Goal: Task Accomplishment & Management: Complete application form

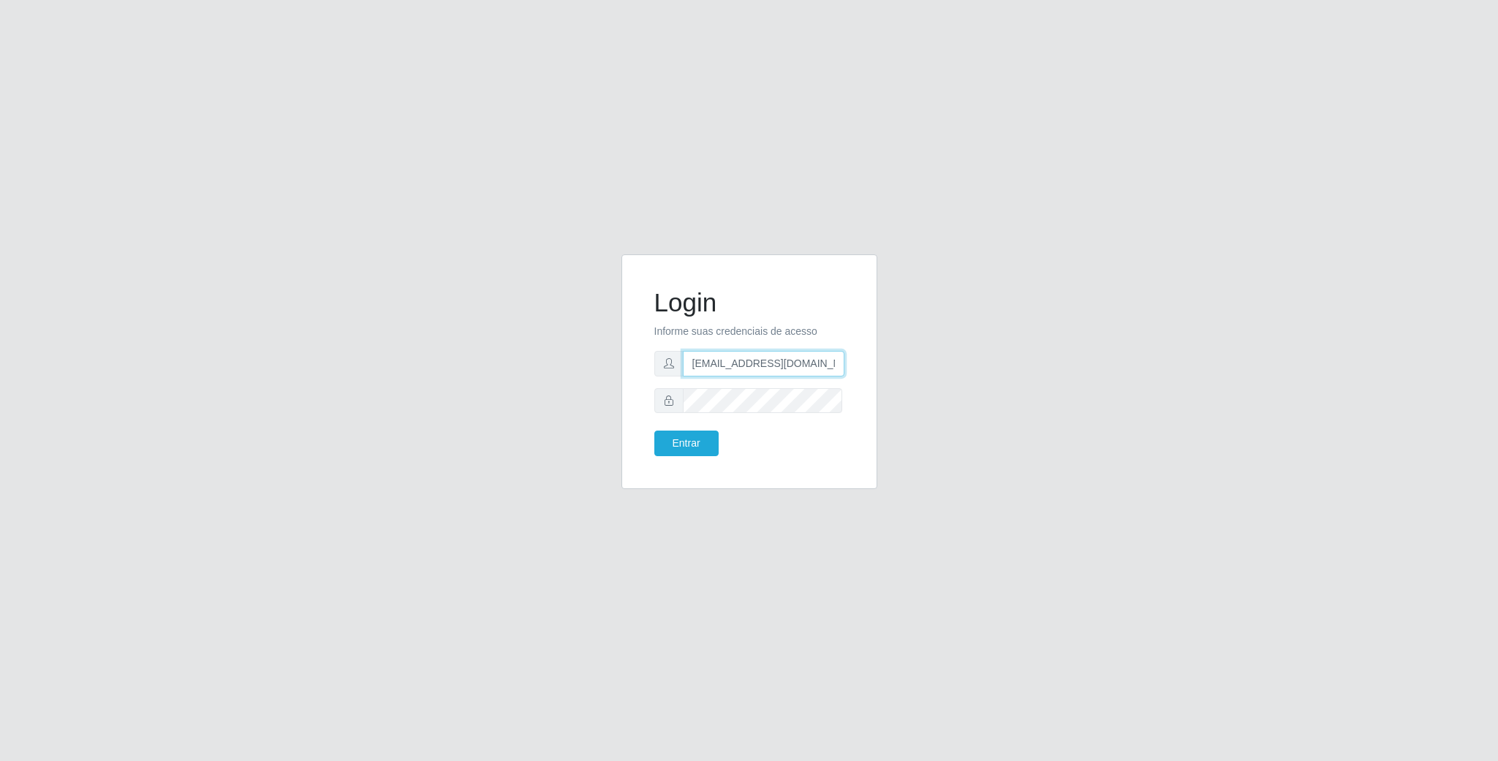
scroll to position [0, 7]
drag, startPoint x: 785, startPoint y: 369, endPoint x: 911, endPoint y: 357, distance: 126.3
click at [911, 357] on div "Login Informe suas credenciais de acesso [EMAIL_ADDRESS][DOMAIN_NAME] Entrar" at bounding box center [749, 380] width 833 height 253
type input "g"
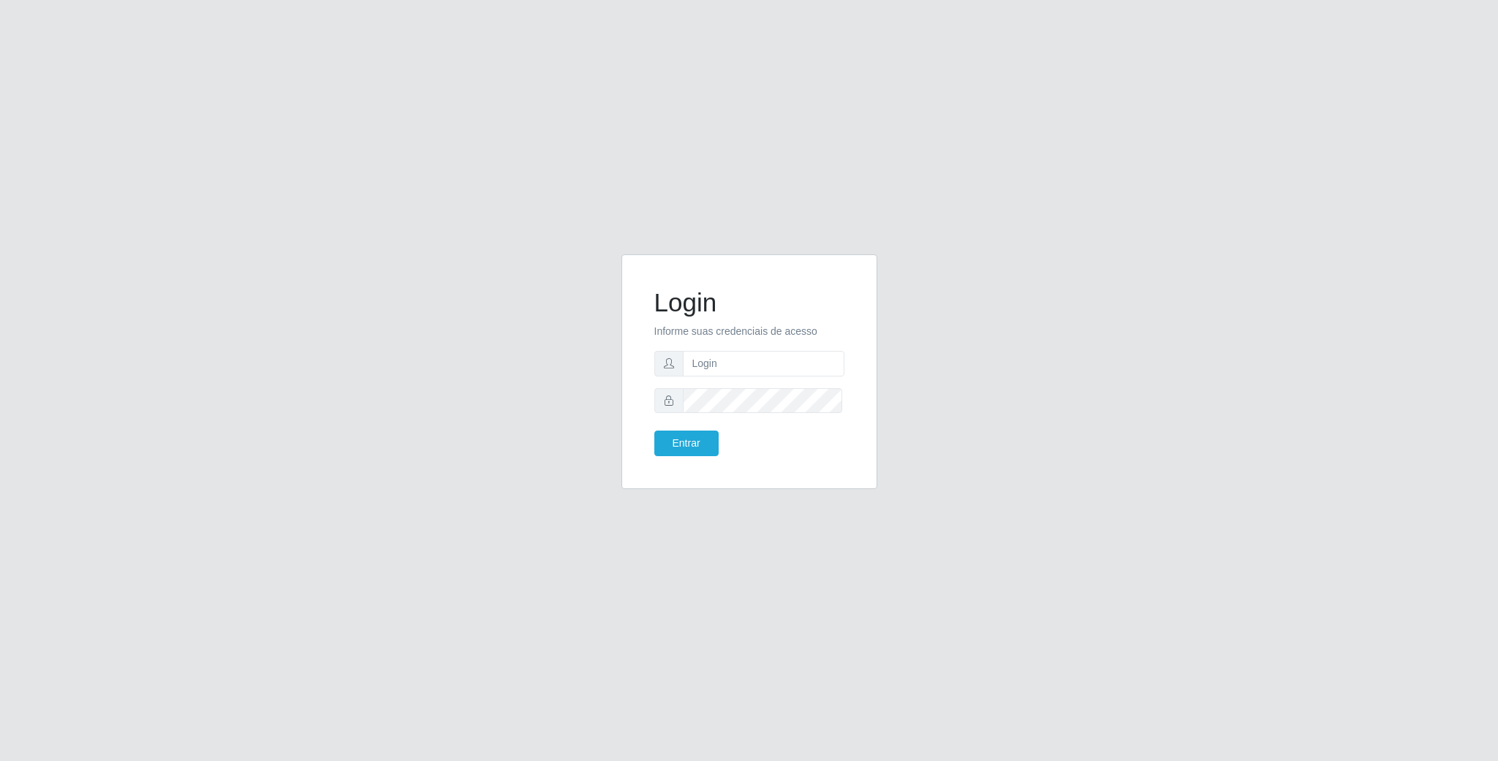
click at [722, 347] on form "Login Informe suas credenciais de acesso Entrar" at bounding box center [749, 372] width 190 height 170
click at [722, 362] on input "text" at bounding box center [764, 364] width 162 height 26
type input "[EMAIL_ADDRESS][DOMAIN_NAME]"
click at [654, 431] on button "Entrar" at bounding box center [686, 444] width 64 height 26
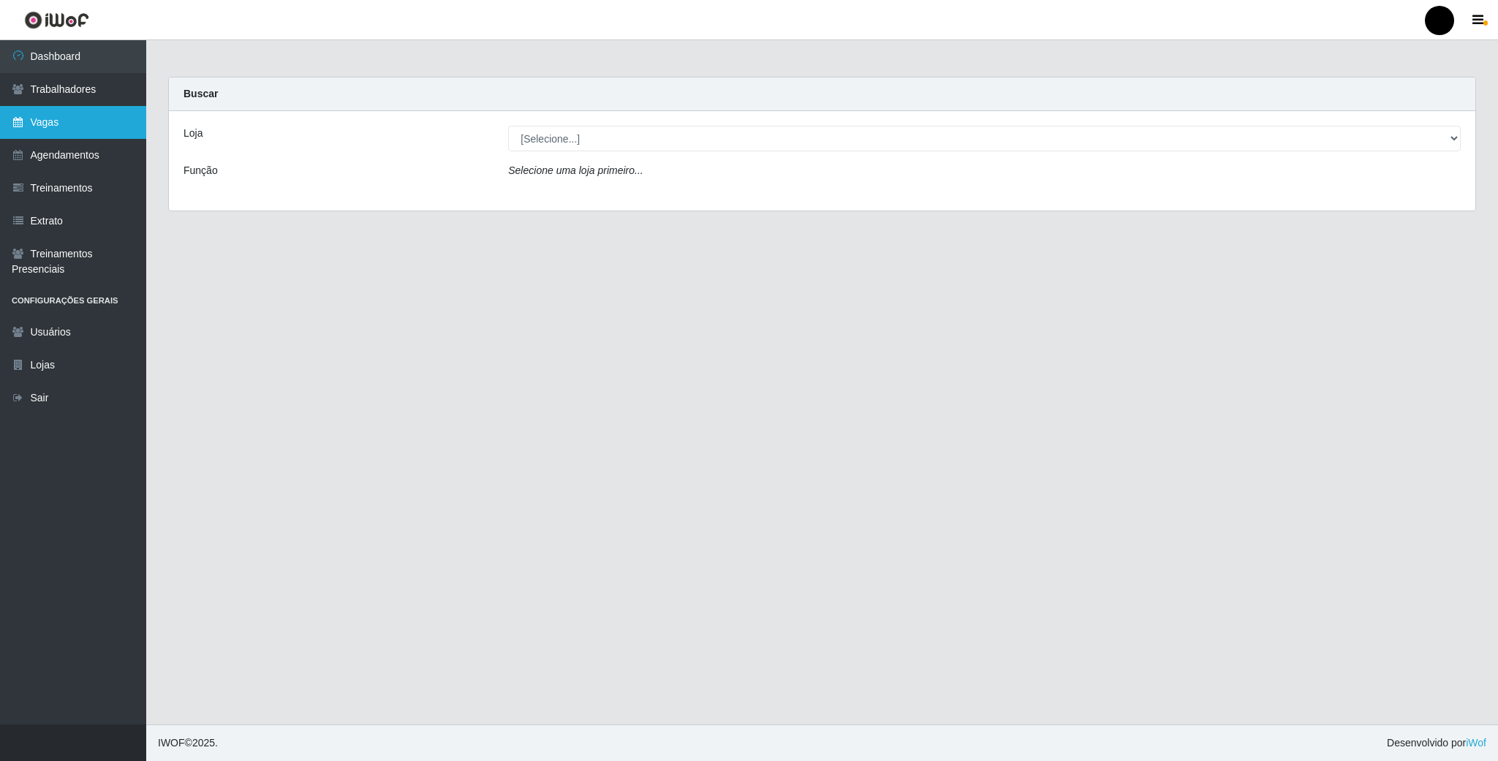
click at [91, 112] on link "Vagas" at bounding box center [73, 122] width 146 height 33
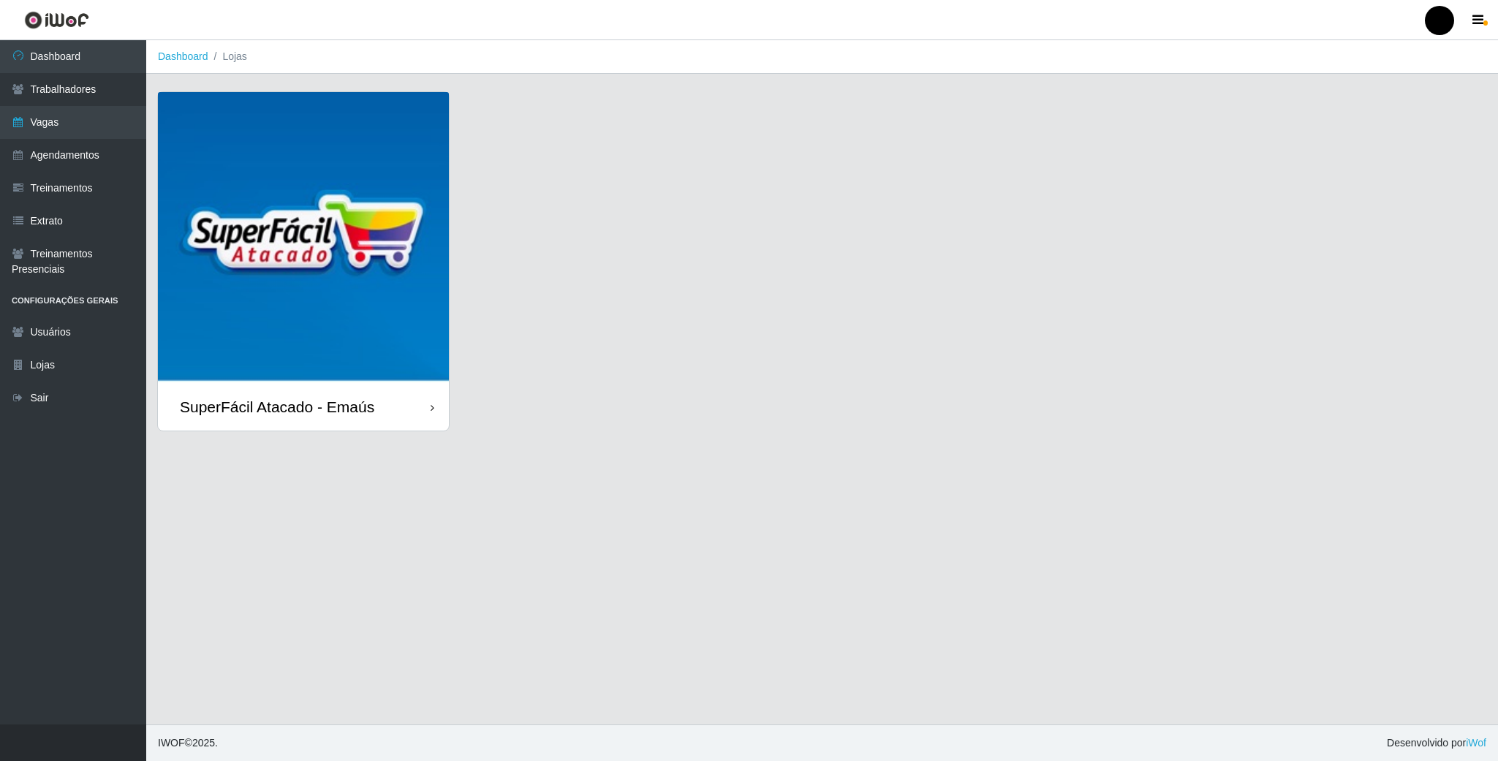
click at [285, 265] on img at bounding box center [303, 237] width 291 height 291
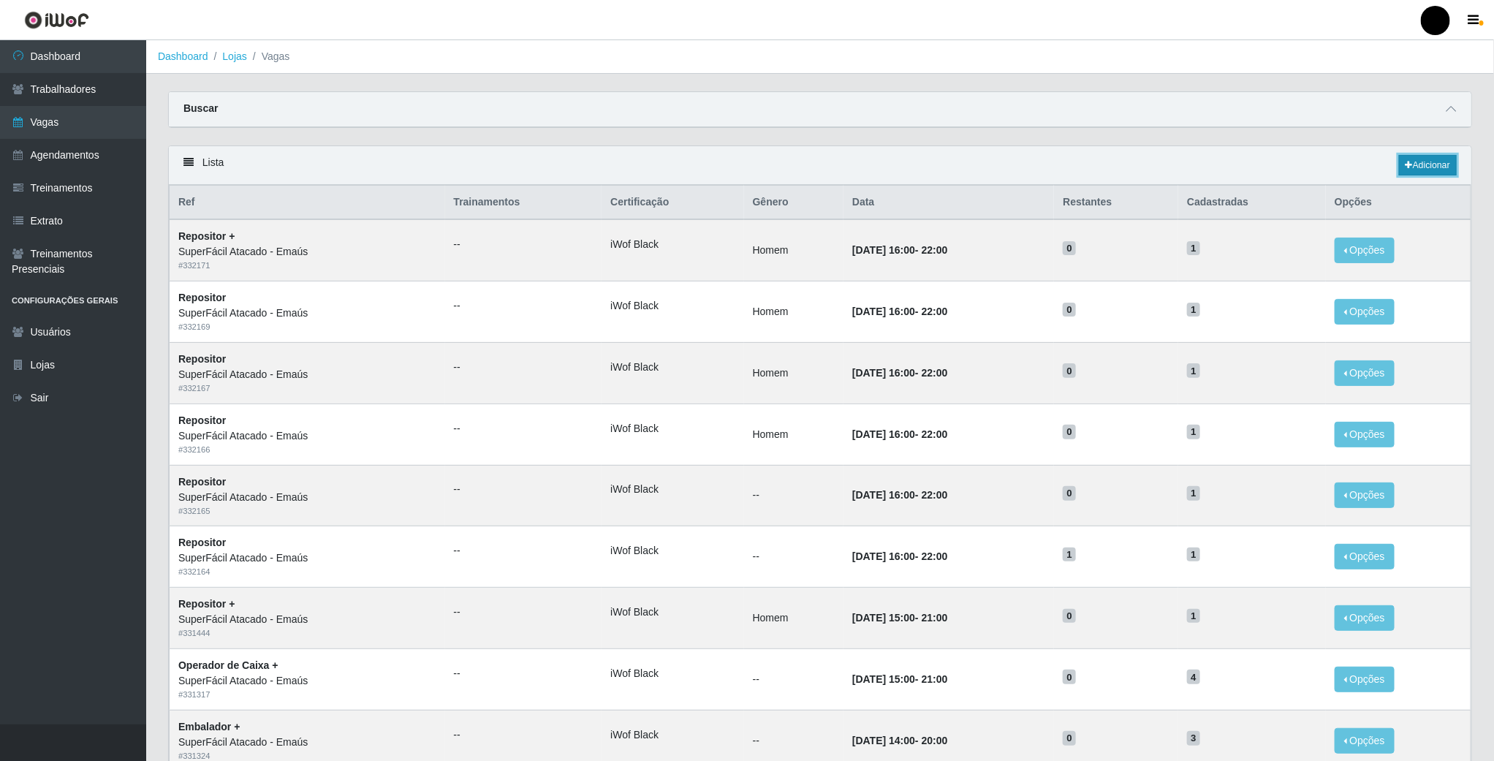
click at [1421, 172] on link "Adicionar" at bounding box center [1428, 165] width 58 height 20
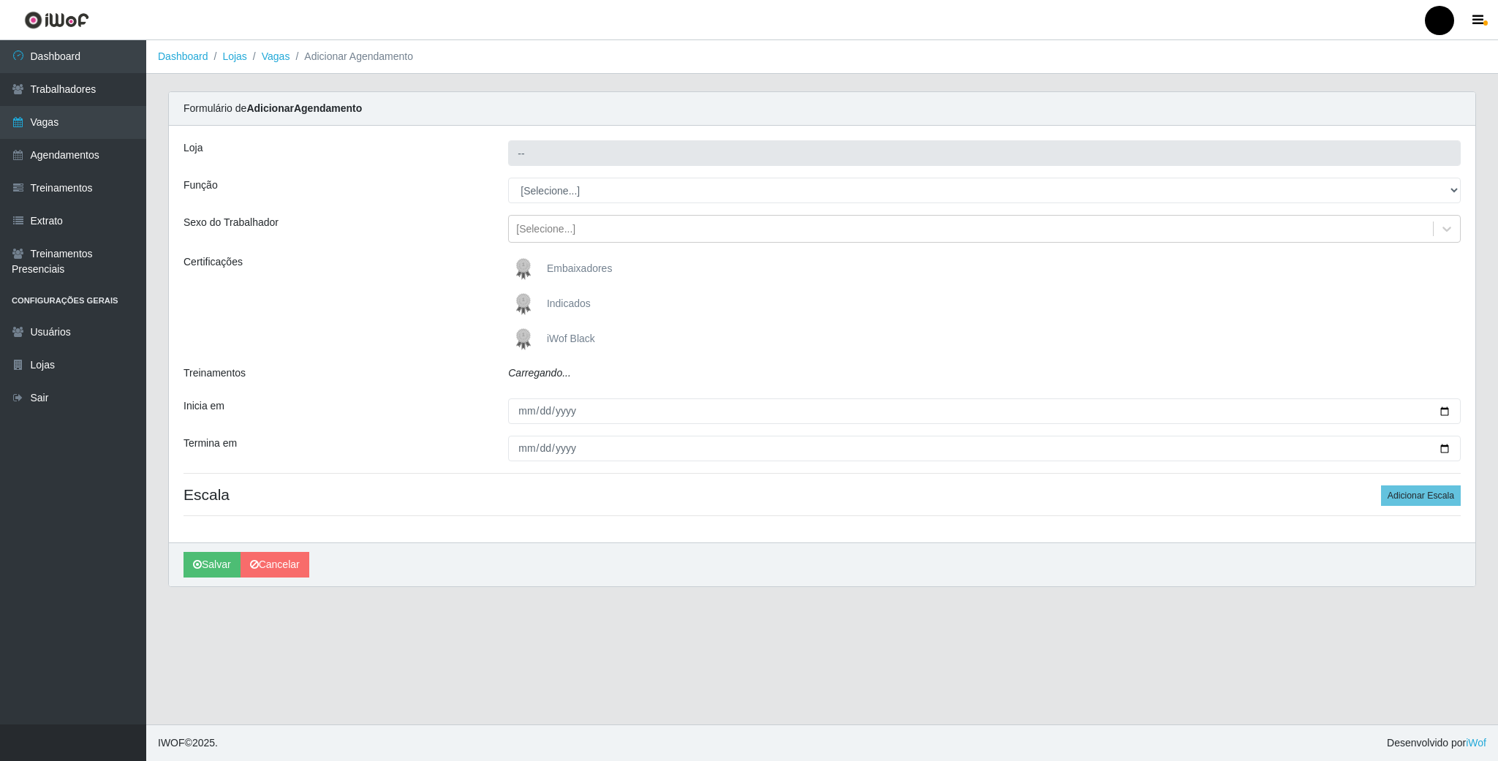
type input "SuperFácil Atacado - Emaús"
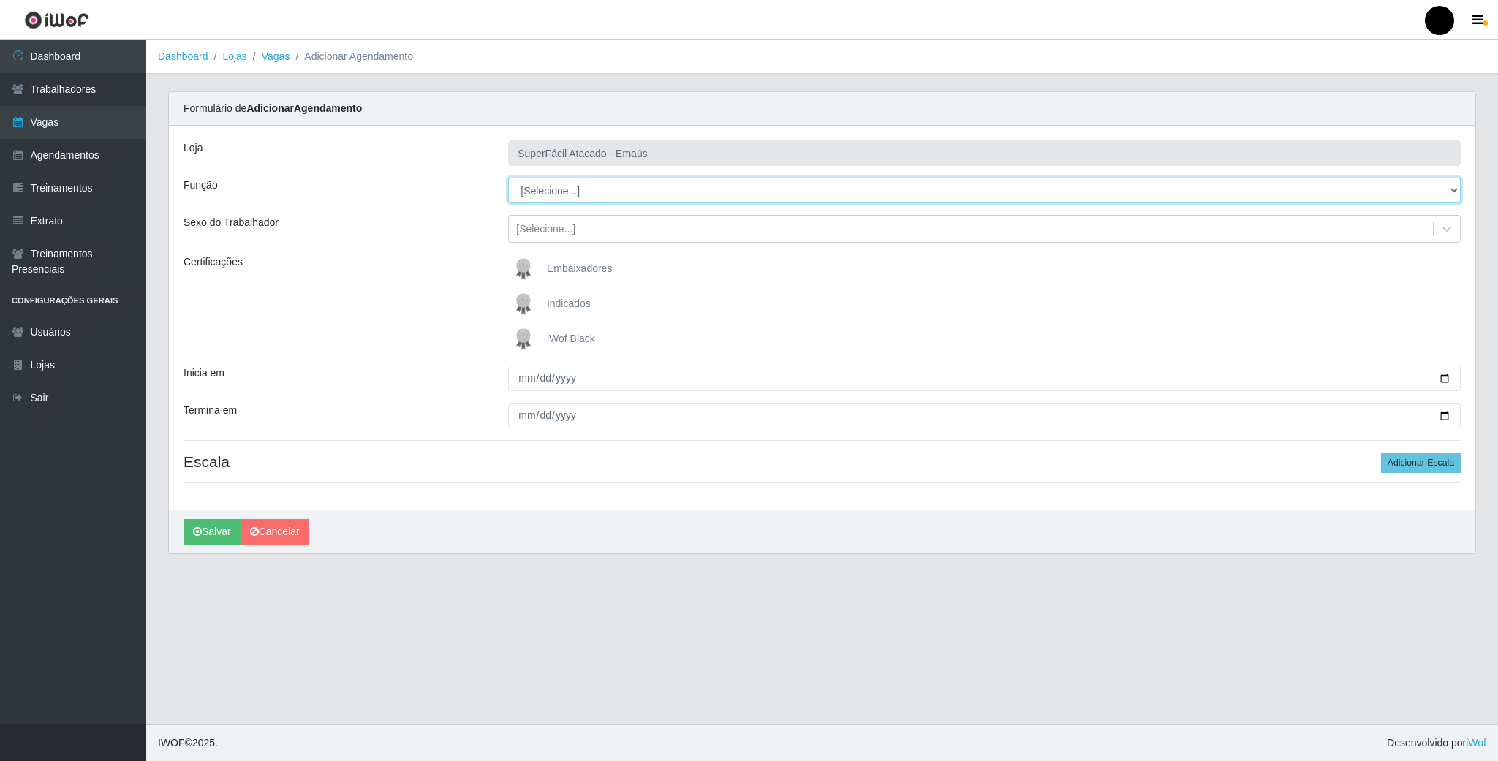
click at [1439, 189] on select "[Selecione...] Auxiliar de Estacionamento Auxiliar de Estacionamento + Auxiliar…" at bounding box center [984, 191] width 953 height 26
select select "22"
click at [508, 178] on select "[Selecione...] Auxiliar de Estacionamento Auxiliar de Estacionamento + Auxiliar…" at bounding box center [984, 191] width 953 height 26
click at [531, 343] on img at bounding box center [526, 339] width 35 height 29
click at [0, 0] on input "iWof Black" at bounding box center [0, 0] width 0 height 0
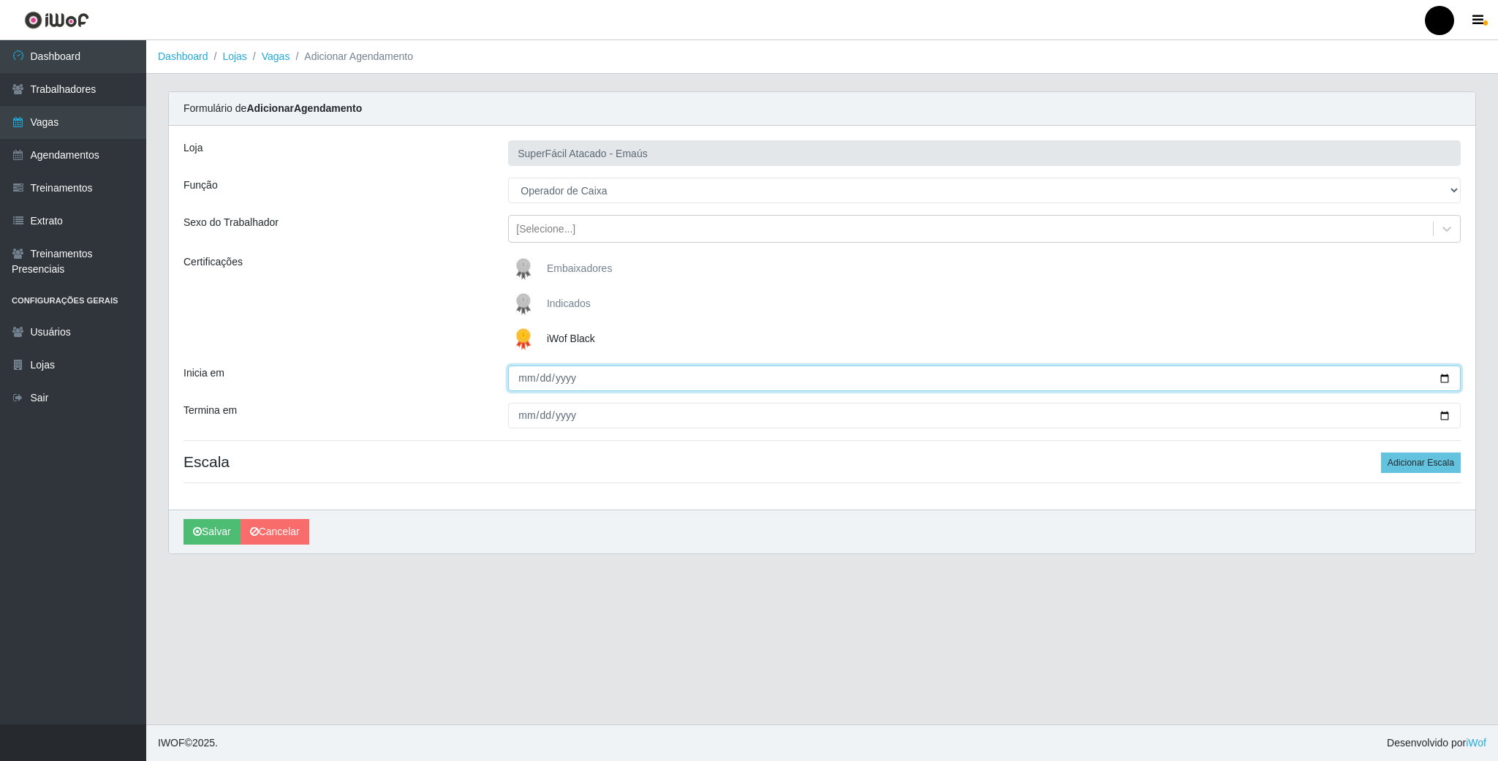
click at [1437, 382] on input "Inicia em" at bounding box center [984, 379] width 953 height 26
type input "[DATE]"
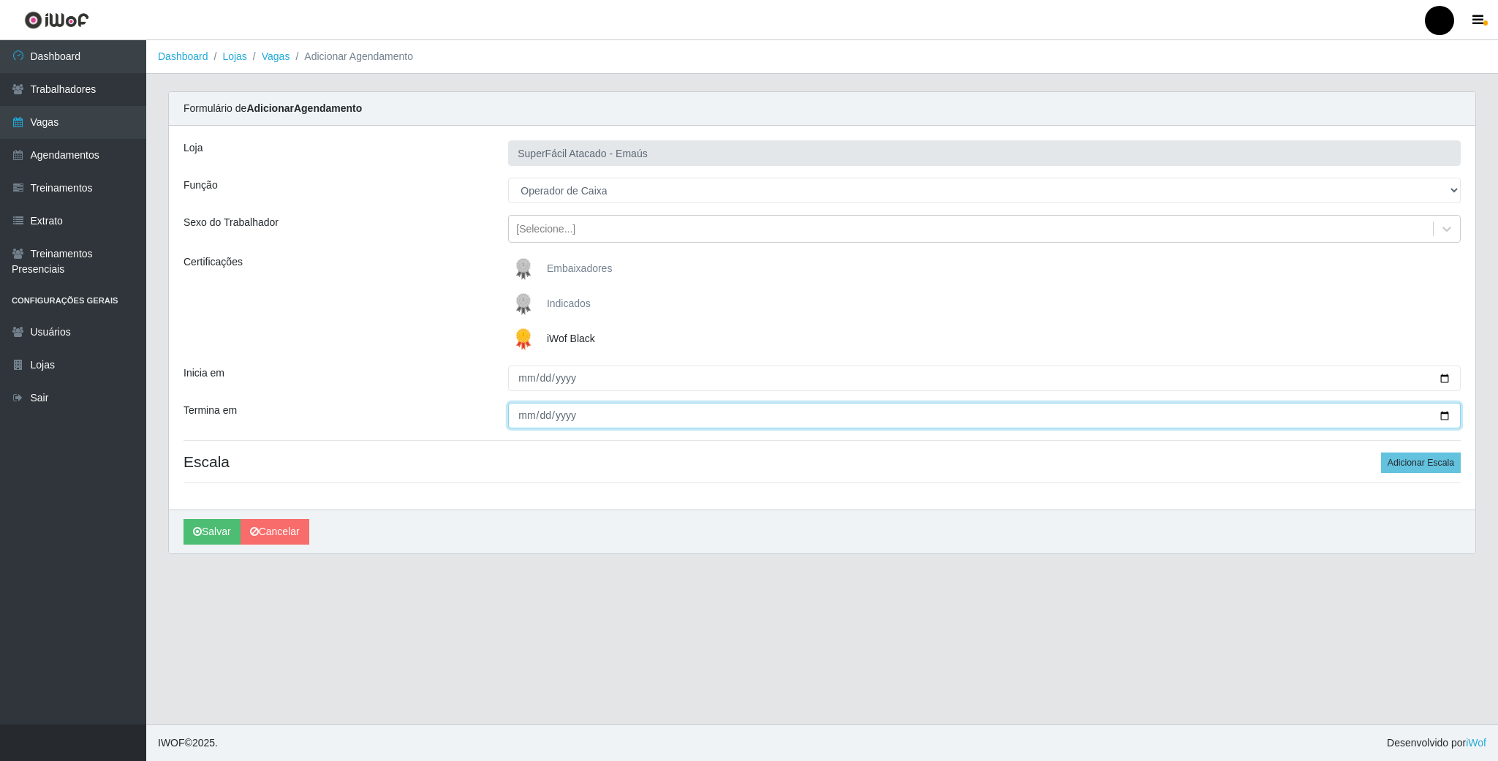
click at [1437, 408] on input "Termina em" at bounding box center [984, 416] width 953 height 26
click at [1439, 413] on input "Termina em" at bounding box center [984, 416] width 953 height 26
type input "[DATE]"
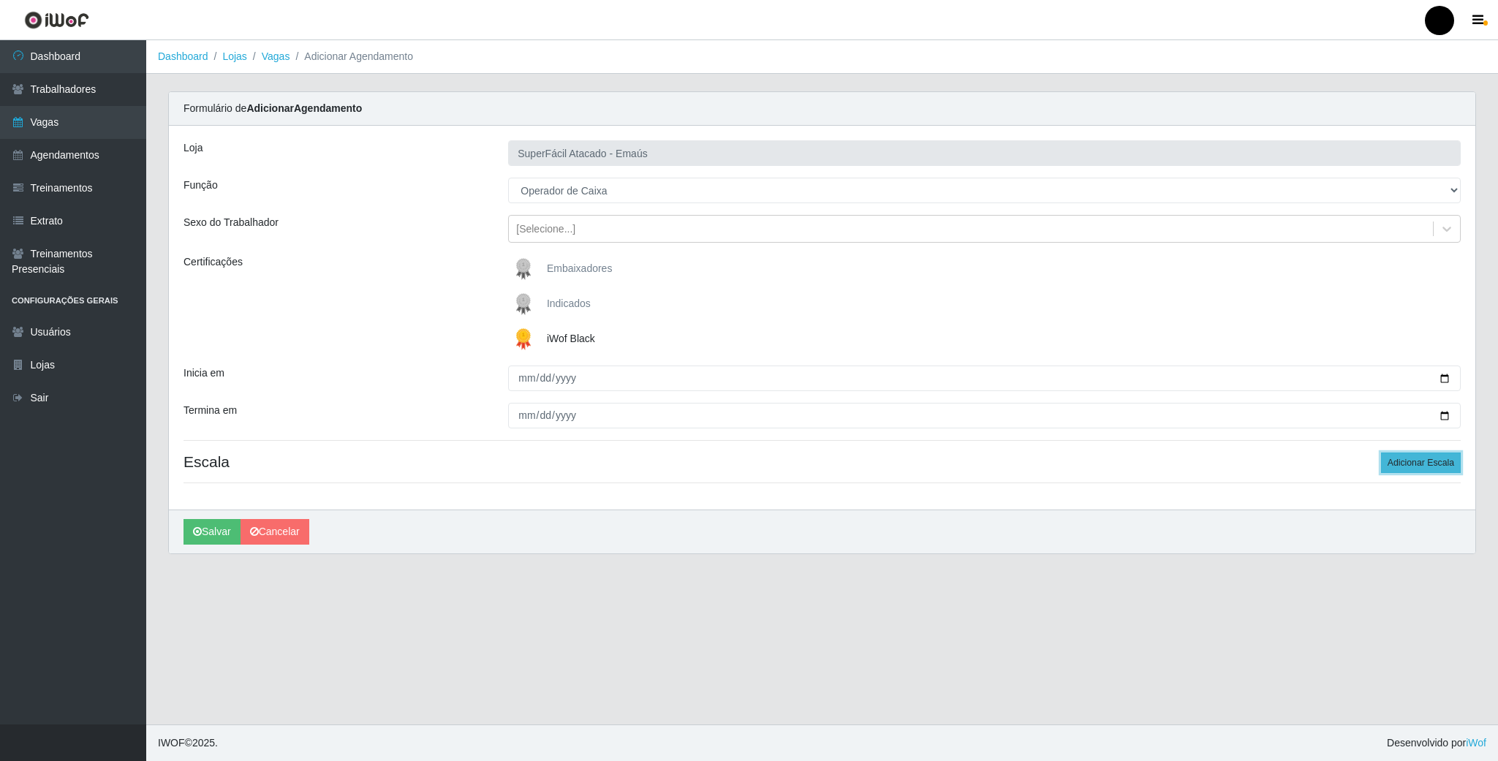
click at [1402, 465] on button "Adicionar Escala" at bounding box center [1421, 463] width 80 height 20
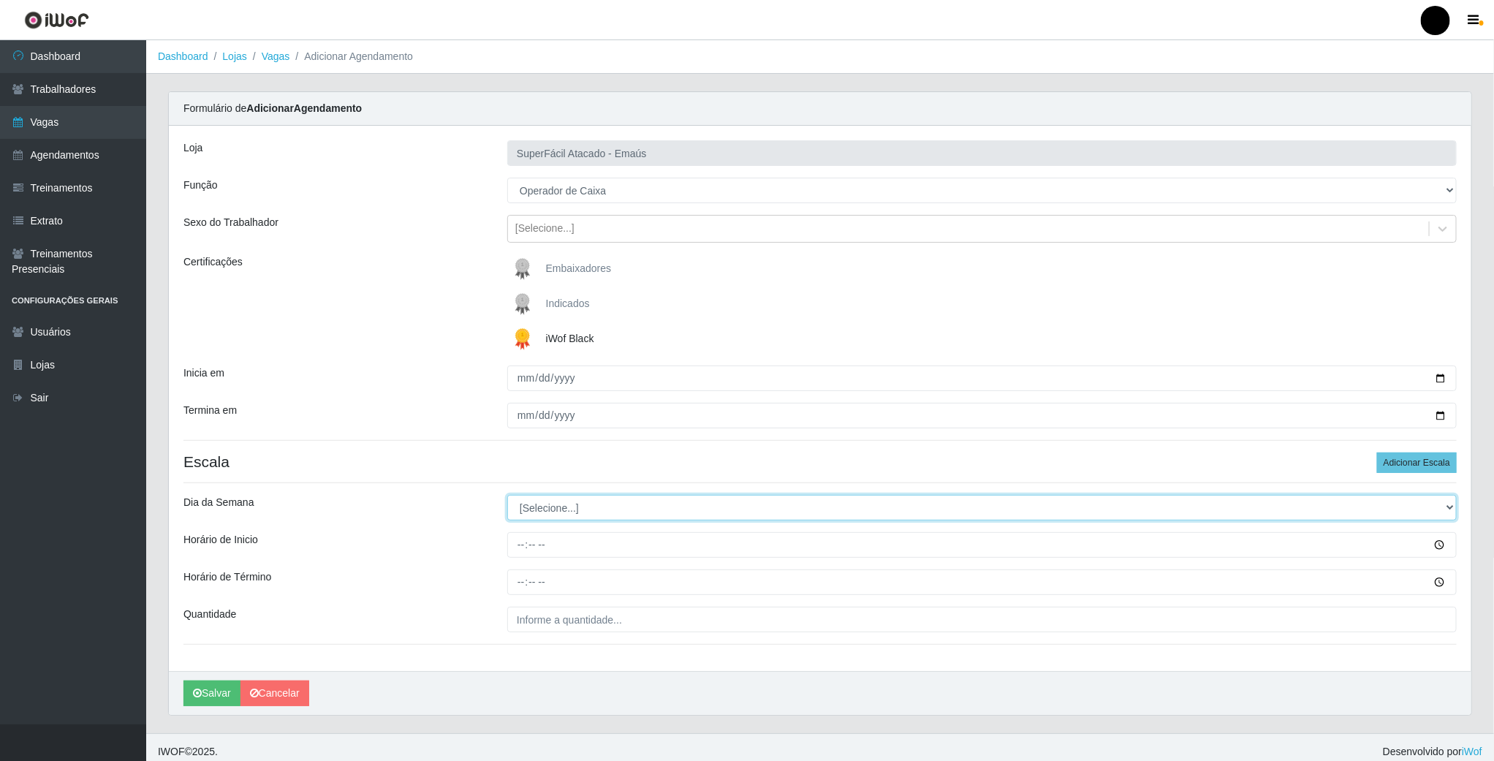
click at [537, 513] on select "[Selecione...] Segunda Terça Quarta Quinta Sexta Sábado Domingo" at bounding box center [982, 508] width 950 height 26
select select "2"
click at [507, 497] on select "[Selecione...] Segunda Terça Quarta Quinta Sexta Sábado Domingo" at bounding box center [982, 508] width 950 height 26
click at [516, 550] on input "Horário de Inicio" at bounding box center [982, 545] width 950 height 26
click at [527, 549] on input "Horário de Inicio" at bounding box center [982, 545] width 950 height 26
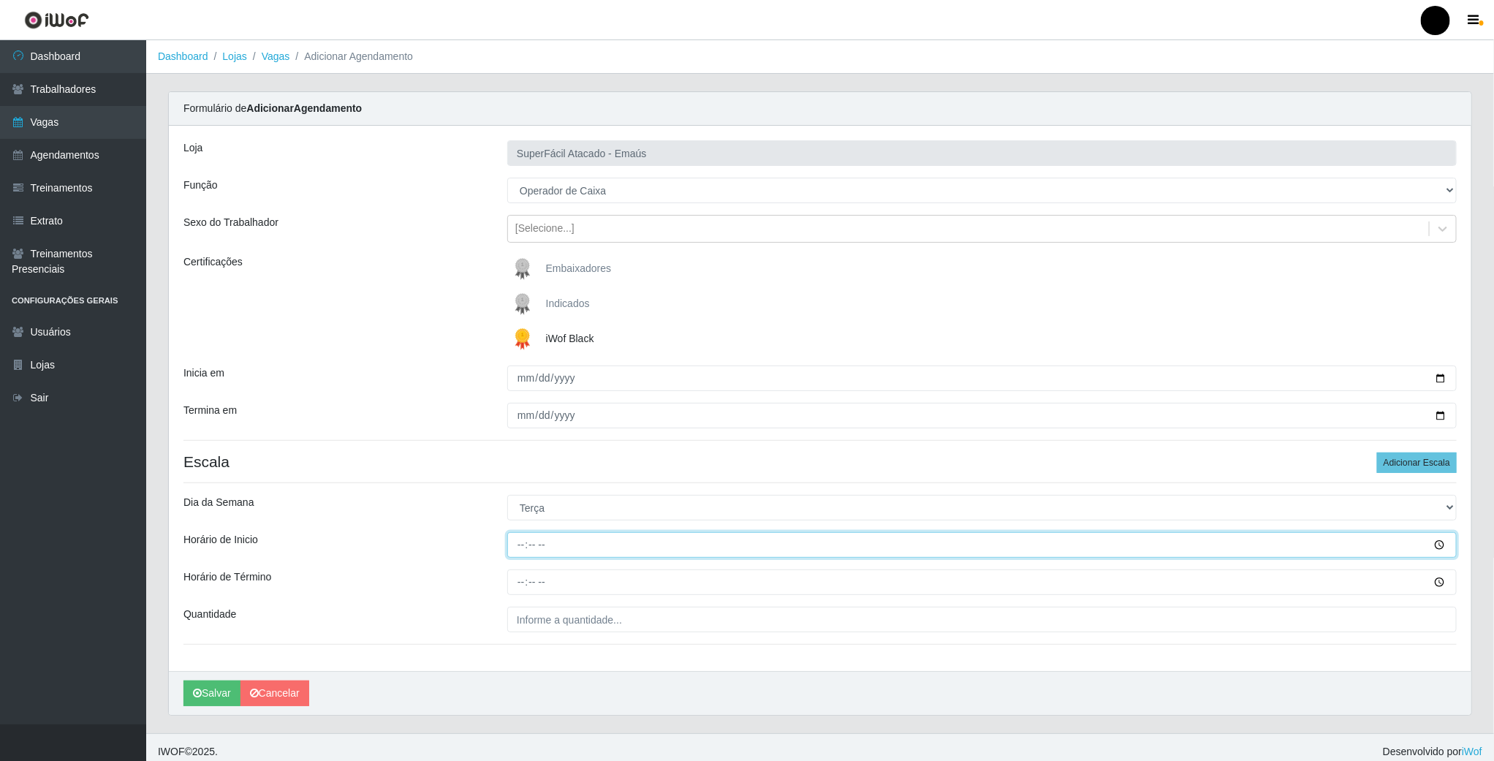
type input "16:00"
click at [522, 569] on div "Loja SuperFácil Atacado - Emaús Função [Selecione...] Auxiliar de Estacionament…" at bounding box center [820, 398] width 1303 height 545
click at [524, 589] on input "Horário de Término" at bounding box center [982, 583] width 950 height 26
type input "22:00"
click at [523, 628] on input "___" at bounding box center [982, 620] width 950 height 26
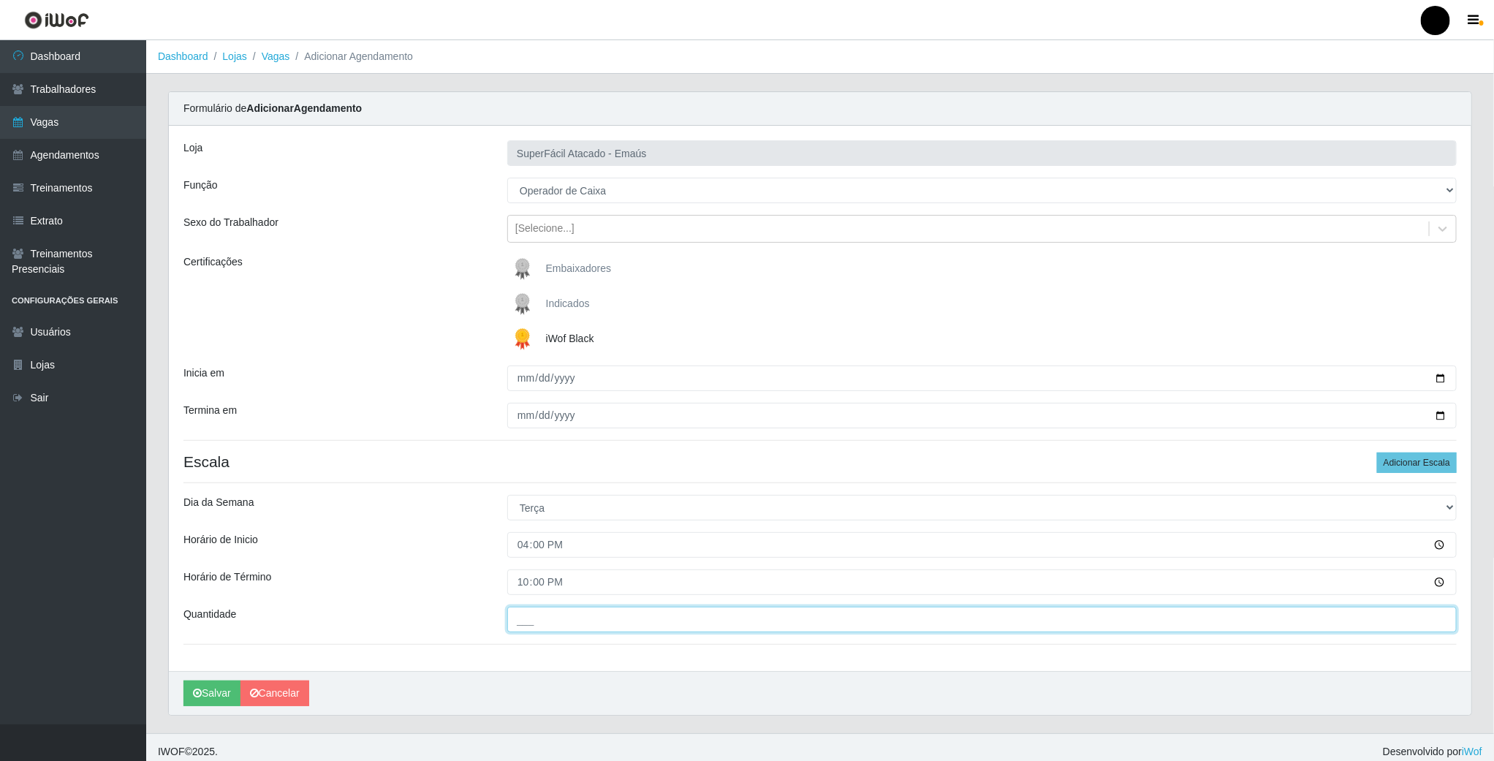
type input "01_"
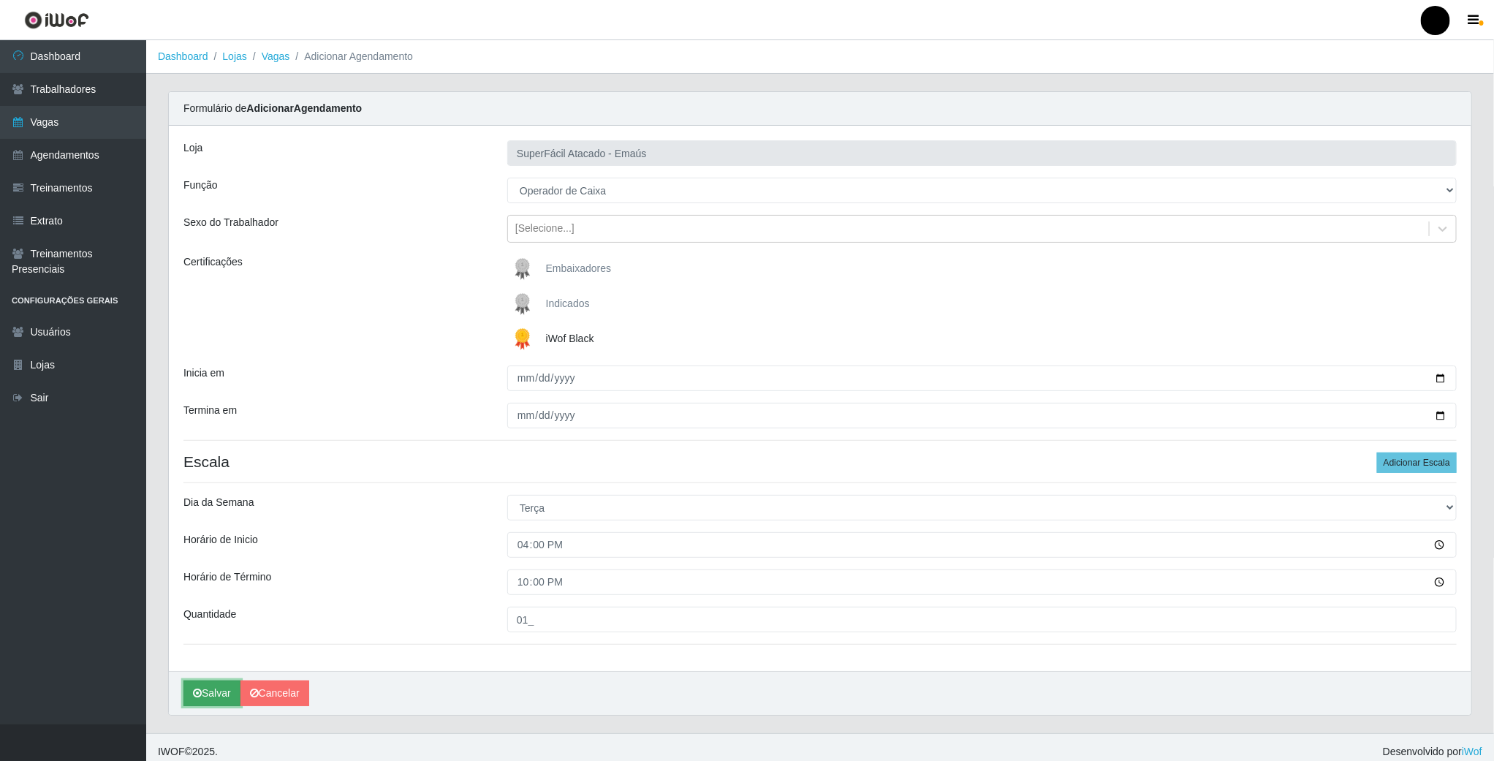
click at [198, 706] on button "Salvar" at bounding box center [211, 694] width 57 height 26
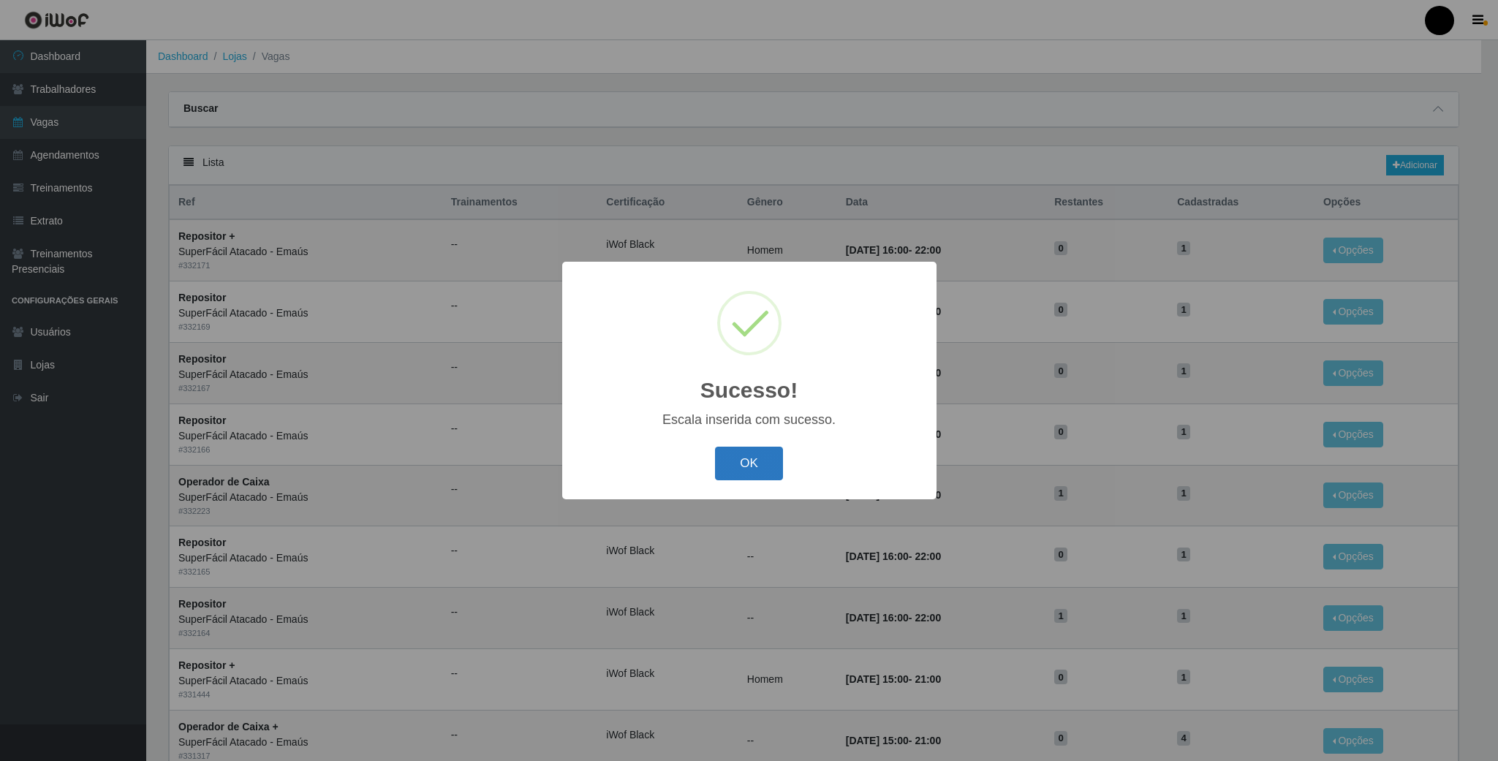
click at [757, 461] on button "OK" at bounding box center [749, 464] width 68 height 34
